Goal: Find specific page/section: Find specific page/section

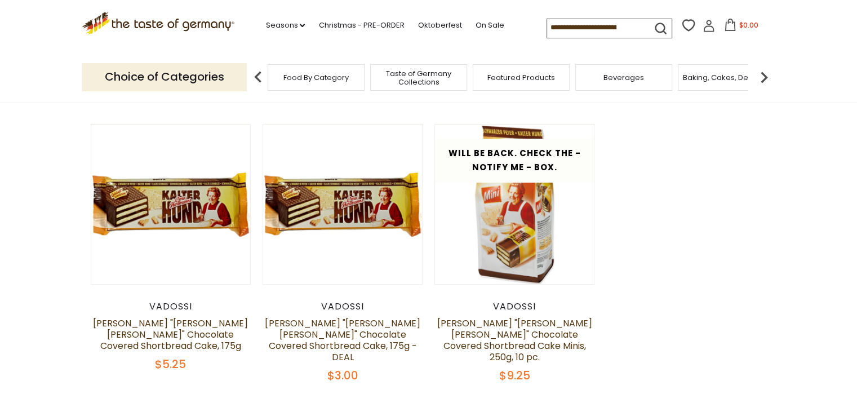
scroll to position [116, 0]
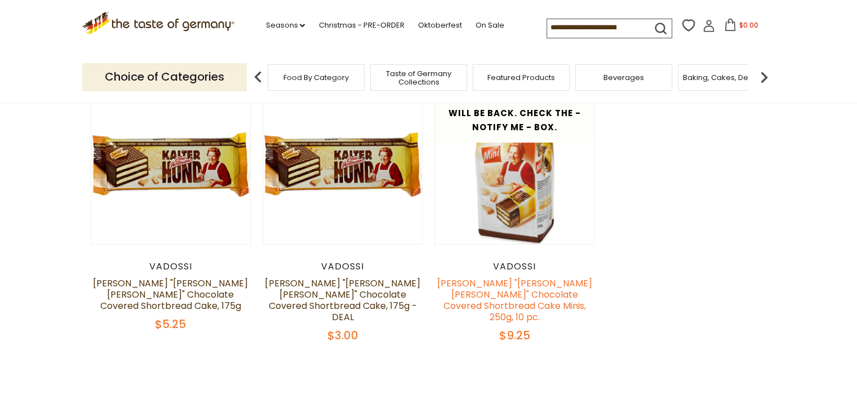
click at [506, 285] on link "Oma Hartmanns "Kalter Hund" Chocolate Covered Shortbread Cake Minis, 250g, 10 p…" at bounding box center [514, 300] width 155 height 47
